Goal: Task Accomplishment & Management: Use online tool/utility

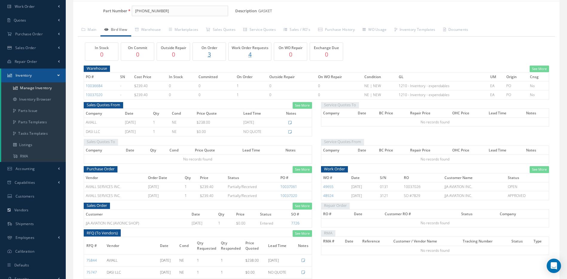
scroll to position [60, 0]
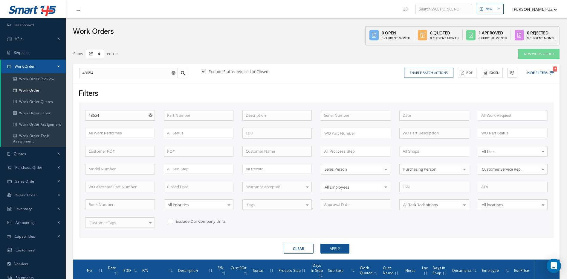
select select "25"
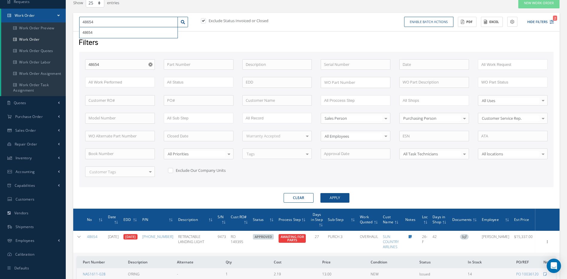
scroll to position [33, 0]
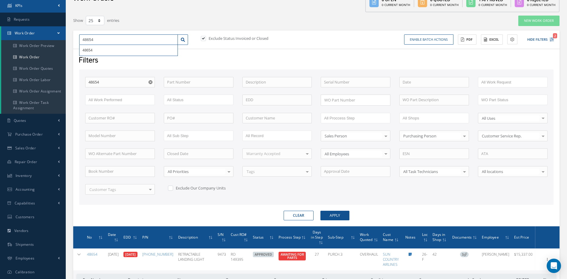
drag, startPoint x: 98, startPoint y: 5, endPoint x: 62, endPoint y: 0, distance: 36.5
click at [74, 4] on div "Work Orders 0 Open 0 Current Month 0 Quoted 0 Current Month 1 Approved 0 Curren…" at bounding box center [316, 271] width 493 height 572
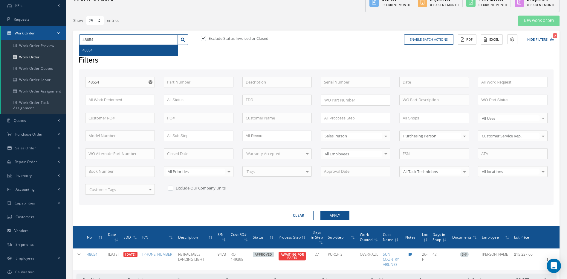
type input "4"
type input "49"
type input "491"
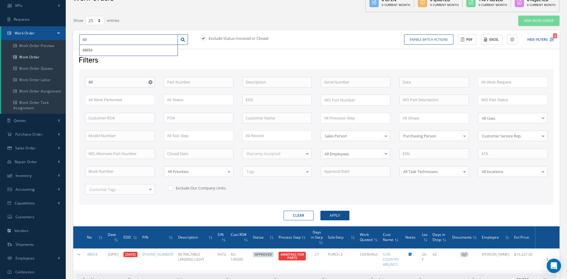
type input "491"
type input "4912"
type input "49122"
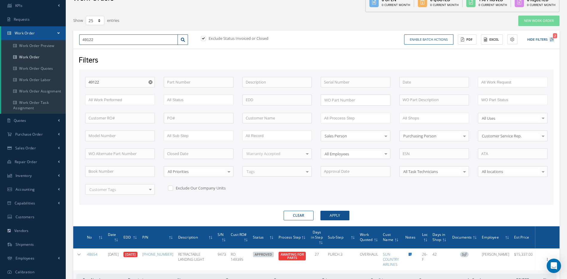
type input "49122"
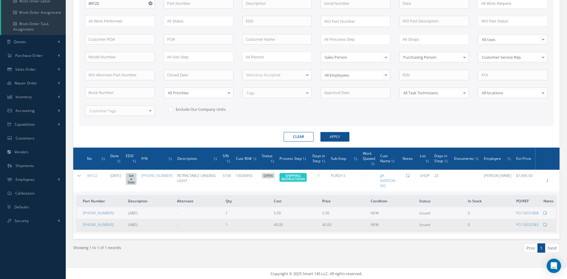
scroll to position [113, 0]
